Goal: Transaction & Acquisition: Purchase product/service

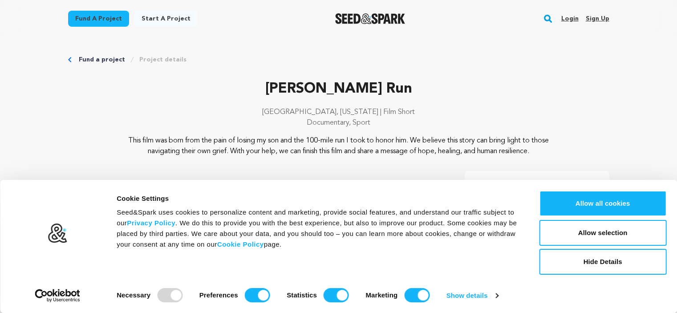
drag, startPoint x: 249, startPoint y: 293, endPoint x: 574, endPoint y: 132, distance: 363.1
click at [574, 132] on div "[GEOGRAPHIC_DATA], [US_STATE] | Film Short Documentary, Sport" at bounding box center [339, 121] width 542 height 29
click at [254, 299] on input "Preferences" at bounding box center [257, 295] width 25 height 14
checkbox input "false"
click at [328, 296] on input "Statistics" at bounding box center [336, 295] width 25 height 14
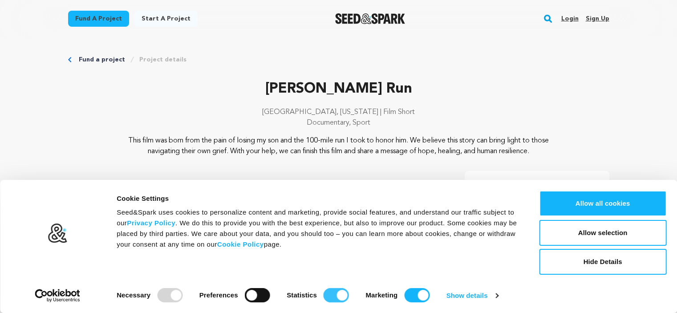
checkbox input "false"
click at [414, 301] on input "Marketing" at bounding box center [416, 295] width 25 height 14
checkbox input "false"
click at [597, 232] on button "Allow selection" at bounding box center [602, 233] width 127 height 26
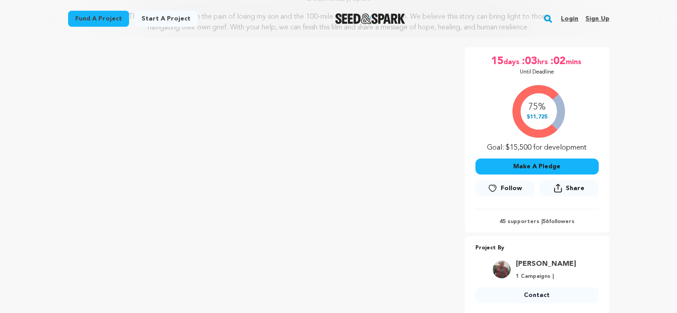
scroll to position [119, 0]
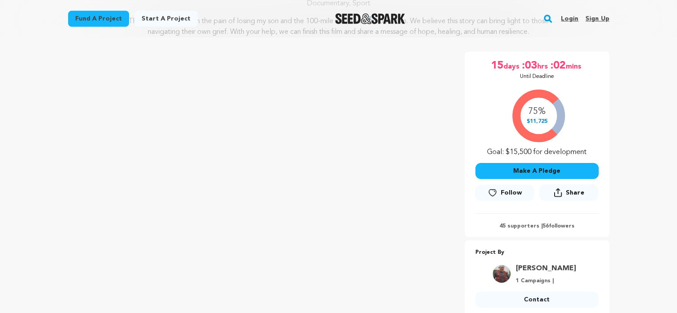
click at [536, 173] on button "Make A Pledge" at bounding box center [537, 171] width 123 height 16
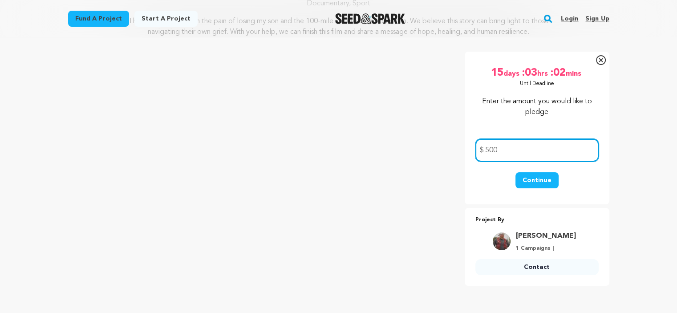
type input "500"
click at [542, 179] on button "Continue" at bounding box center [537, 180] width 43 height 16
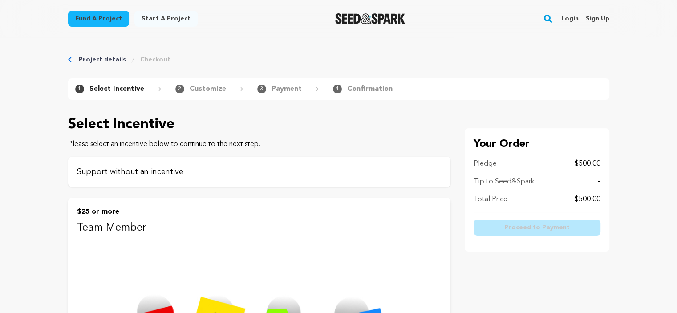
click at [404, 169] on p "Support without an incentive" at bounding box center [259, 172] width 365 height 12
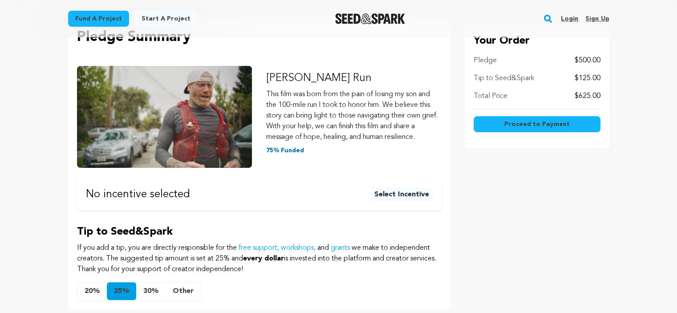
click at [392, 199] on button "Select Incentive" at bounding box center [402, 194] width 62 height 14
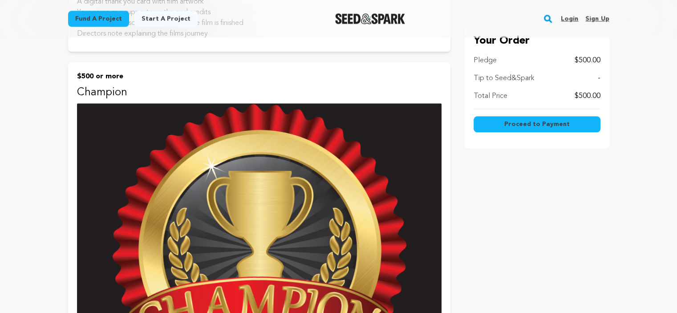
scroll to position [831, 0]
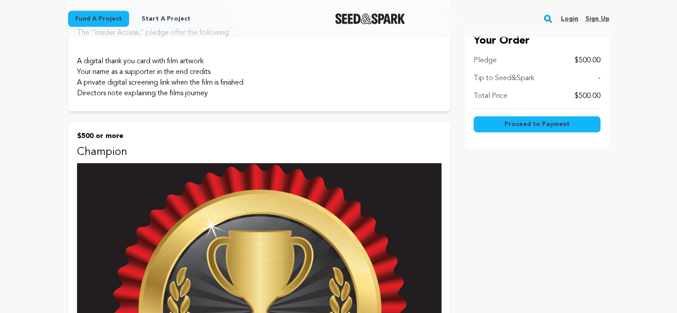
click at [416, 237] on img at bounding box center [259, 313] width 365 height 300
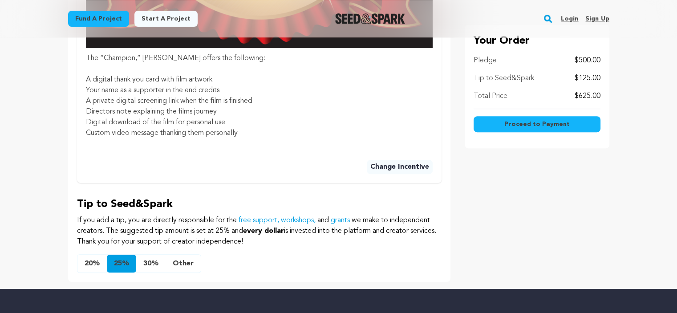
scroll to position [567, 0]
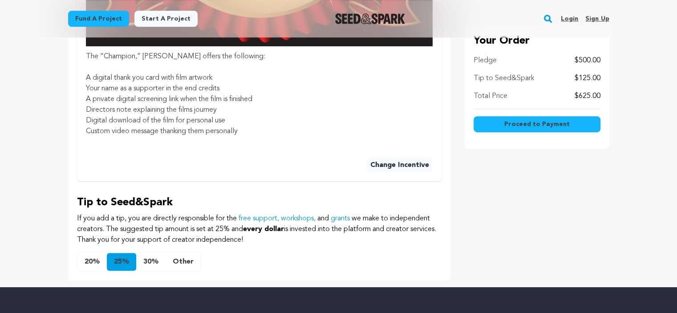
click at [177, 265] on button "Other" at bounding box center [183, 262] width 35 height 18
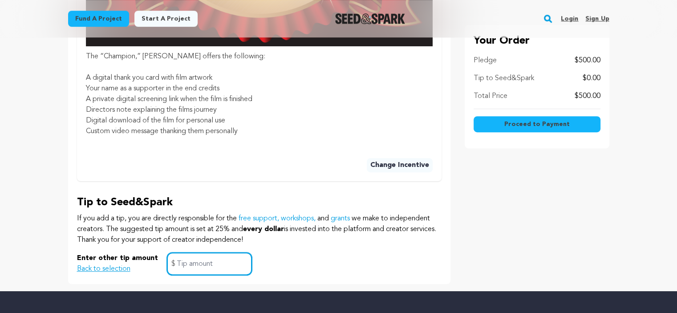
click at [173, 263] on input "text" at bounding box center [209, 264] width 85 height 23
type input "0"
click at [290, 269] on div "Enter other tip amount Back to selection 0 $" at bounding box center [259, 264] width 365 height 23
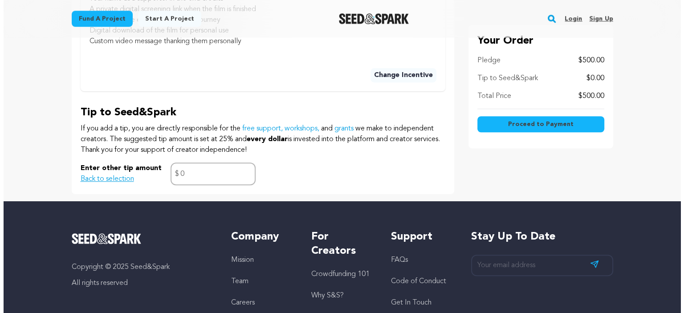
scroll to position [658, 0]
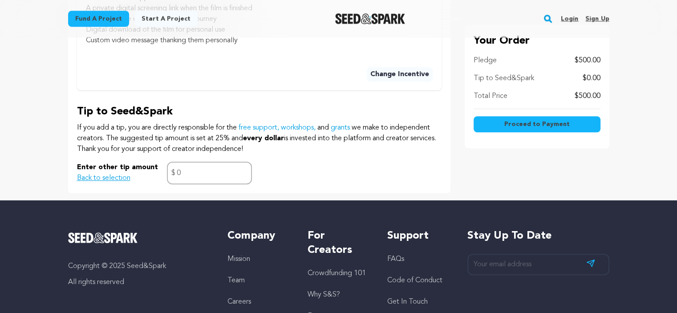
click at [118, 180] on button "Back to selection" at bounding box center [103, 178] width 53 height 11
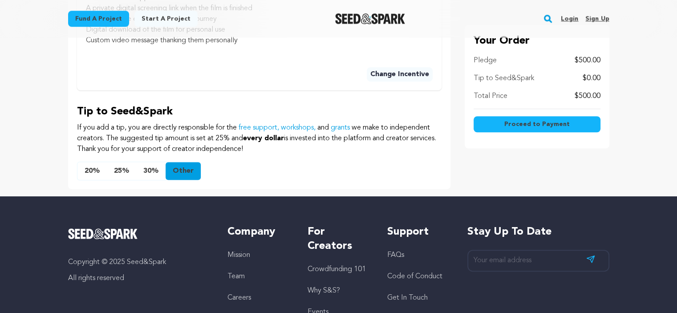
click at [529, 121] on span "Proceed to Payment" at bounding box center [537, 124] width 65 height 9
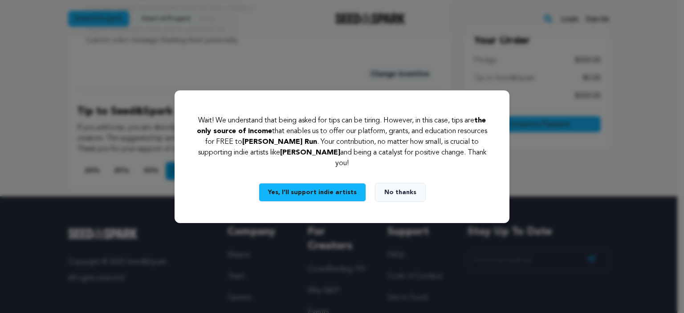
click at [391, 191] on button "No thanks" at bounding box center [400, 192] width 51 height 19
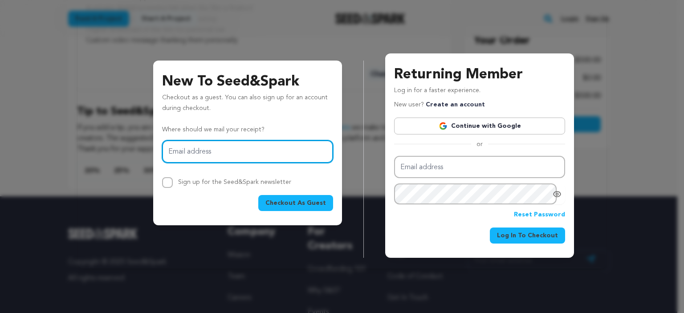
click at [240, 155] on input "Email address" at bounding box center [247, 151] width 171 height 23
type input "jeremy@jeremycortez.com"
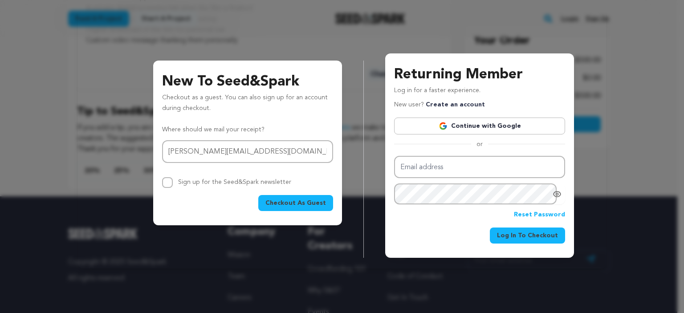
click at [317, 206] on span "Checkout As Guest" at bounding box center [295, 203] width 61 height 9
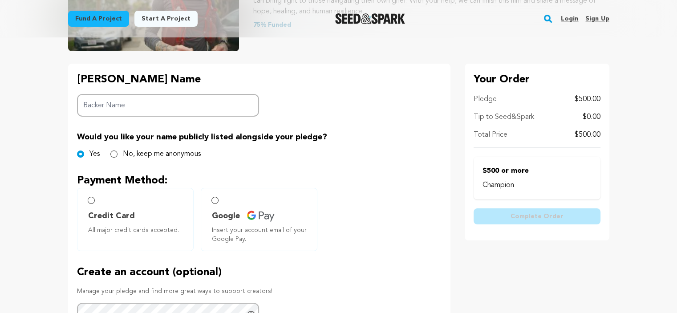
scroll to position [169, 0]
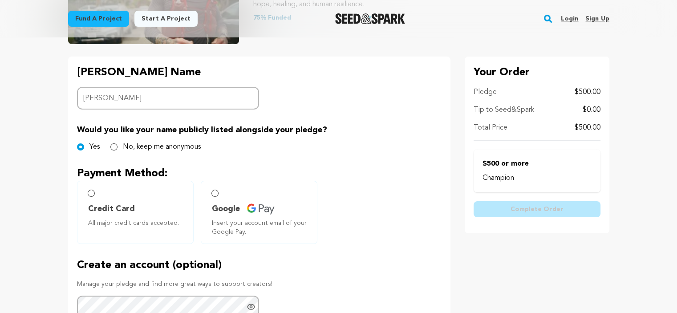
type input "[PERSON_NAME]"
click at [212, 143] on div "Yes No, keep me anonymous" at bounding box center [259, 147] width 365 height 11
click at [196, 147] on label "No, keep me anonymous" at bounding box center [162, 147] width 78 height 11
click at [118, 147] on input "No, keep me anonymous" at bounding box center [113, 146] width 7 height 7
radio input "true"
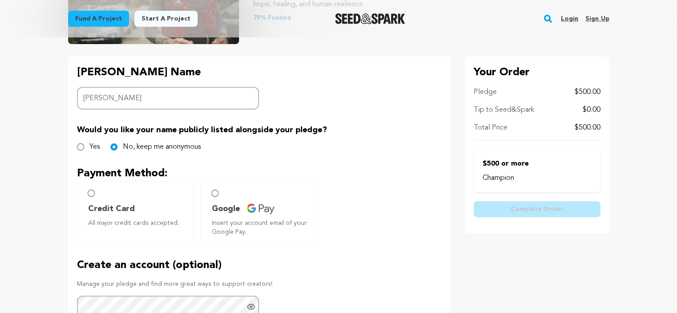
click at [134, 195] on label "Credit Card All major credit cards accepted." at bounding box center [135, 212] width 117 height 63
radio input "true"
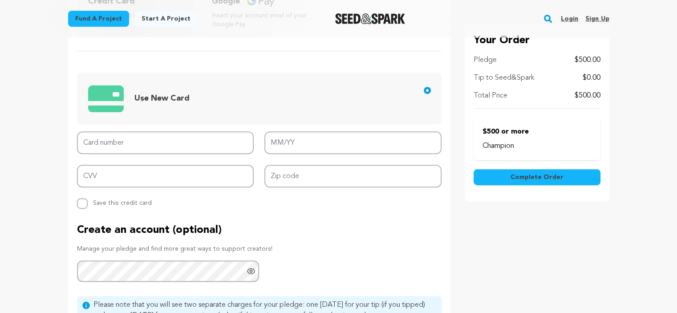
scroll to position [403, 0]
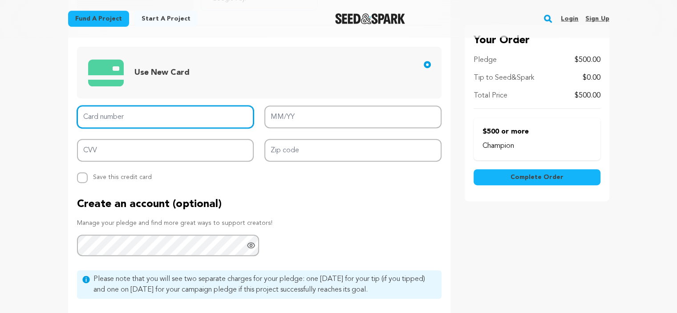
click at [240, 112] on input "Card number" at bounding box center [165, 117] width 177 height 23
type input "[CREDIT_CARD_NUMBER]"
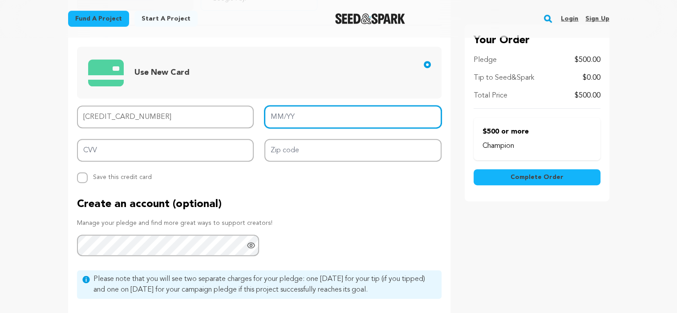
type input "10/29"
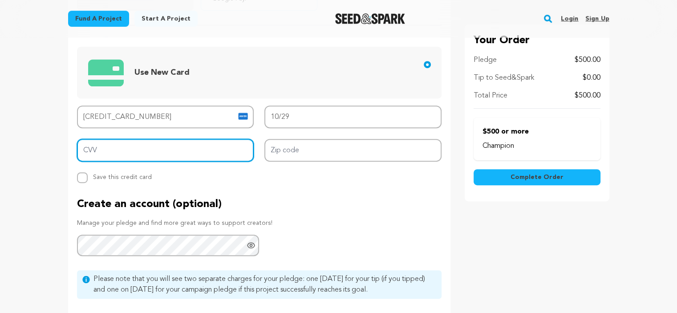
click at [229, 152] on input "CVV" at bounding box center [165, 150] width 177 height 23
type input "9704"
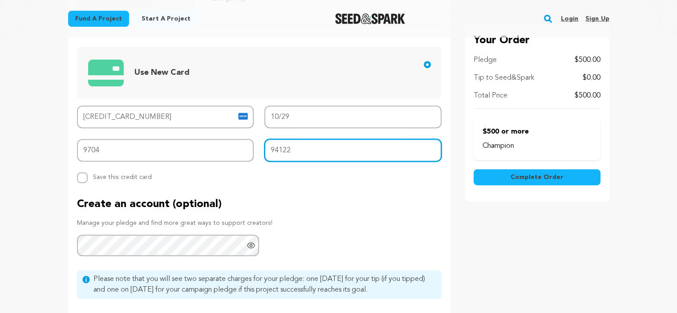
type input "94122"
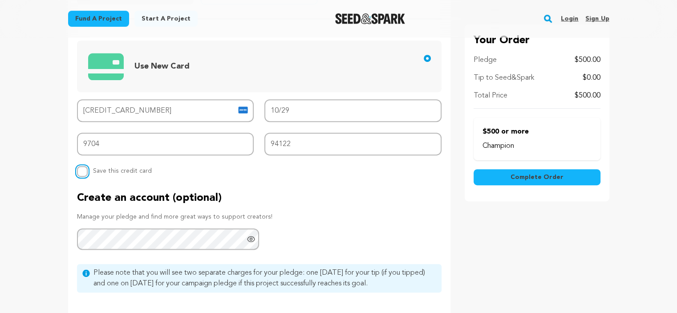
scroll to position [408, 0]
click at [535, 175] on span "Complete Order" at bounding box center [537, 177] width 53 height 9
